Goal: Browse casually

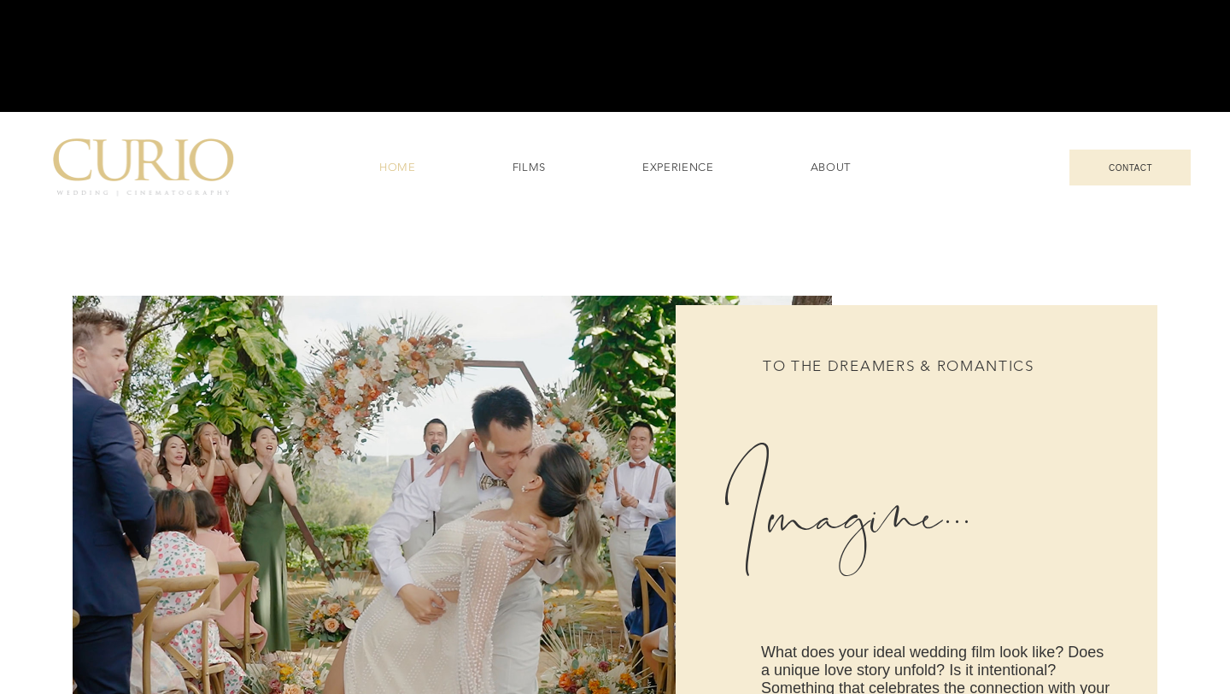
scroll to position [599, 0]
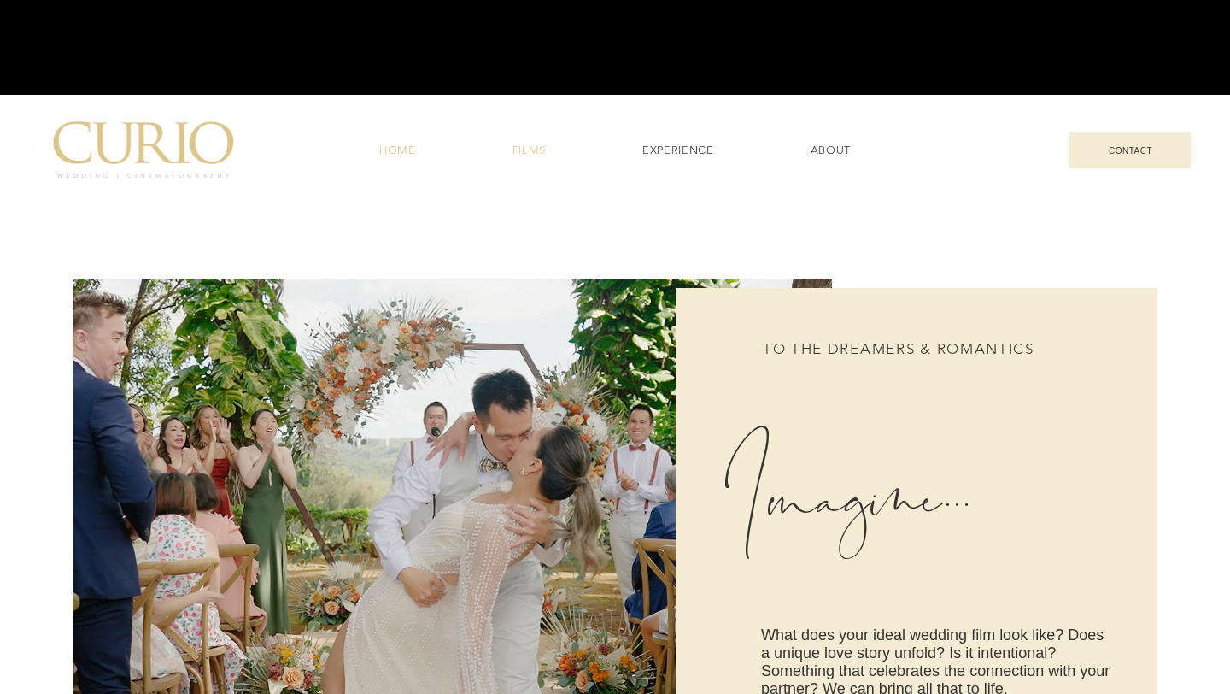
click at [535, 156] on span "FILMS" at bounding box center [528, 150] width 33 height 15
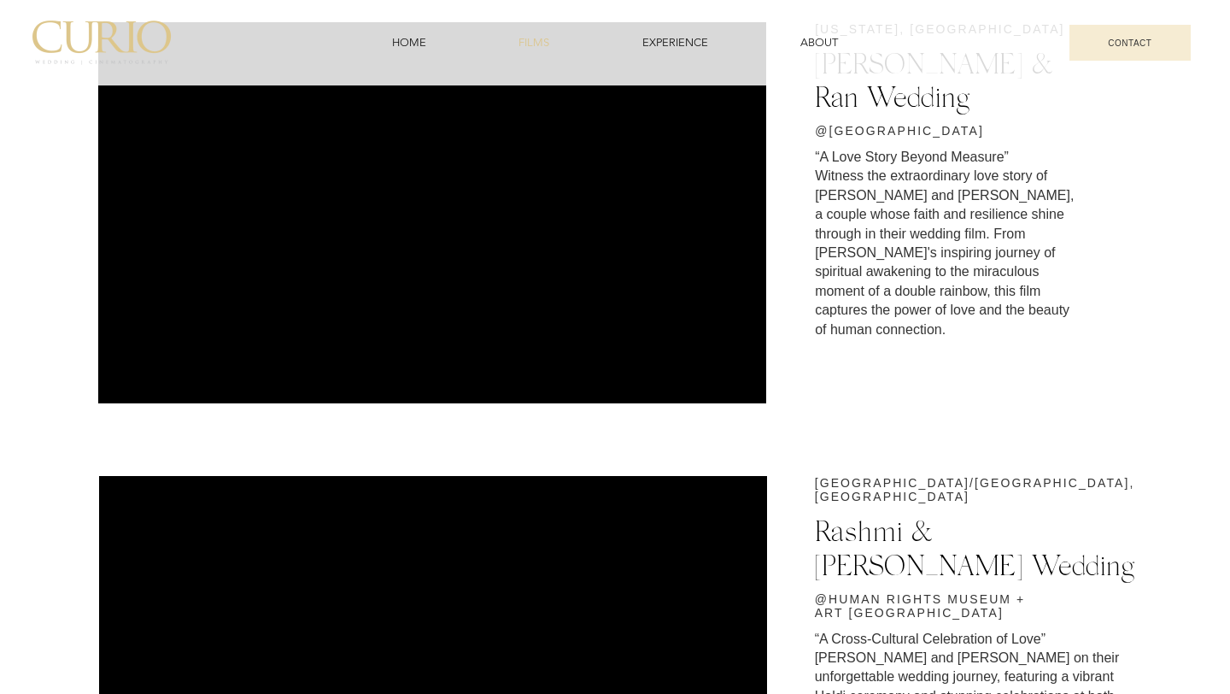
scroll to position [2, 0]
